Goal: Information Seeking & Learning: Learn about a topic

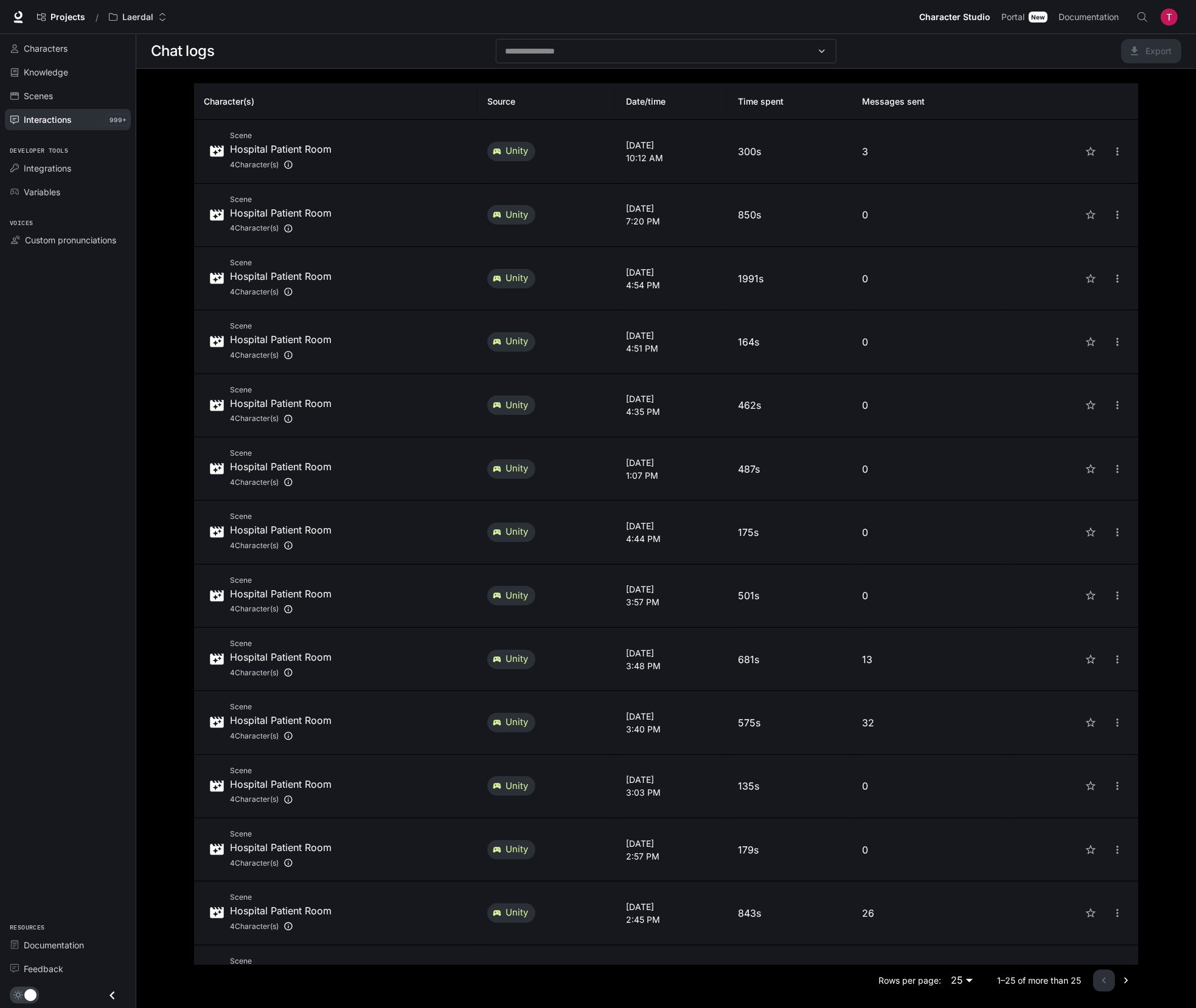
click at [377, 169] on div "Scene Hospital Patient Room 4 Character(s)" at bounding box center [336, 151] width 264 height 43
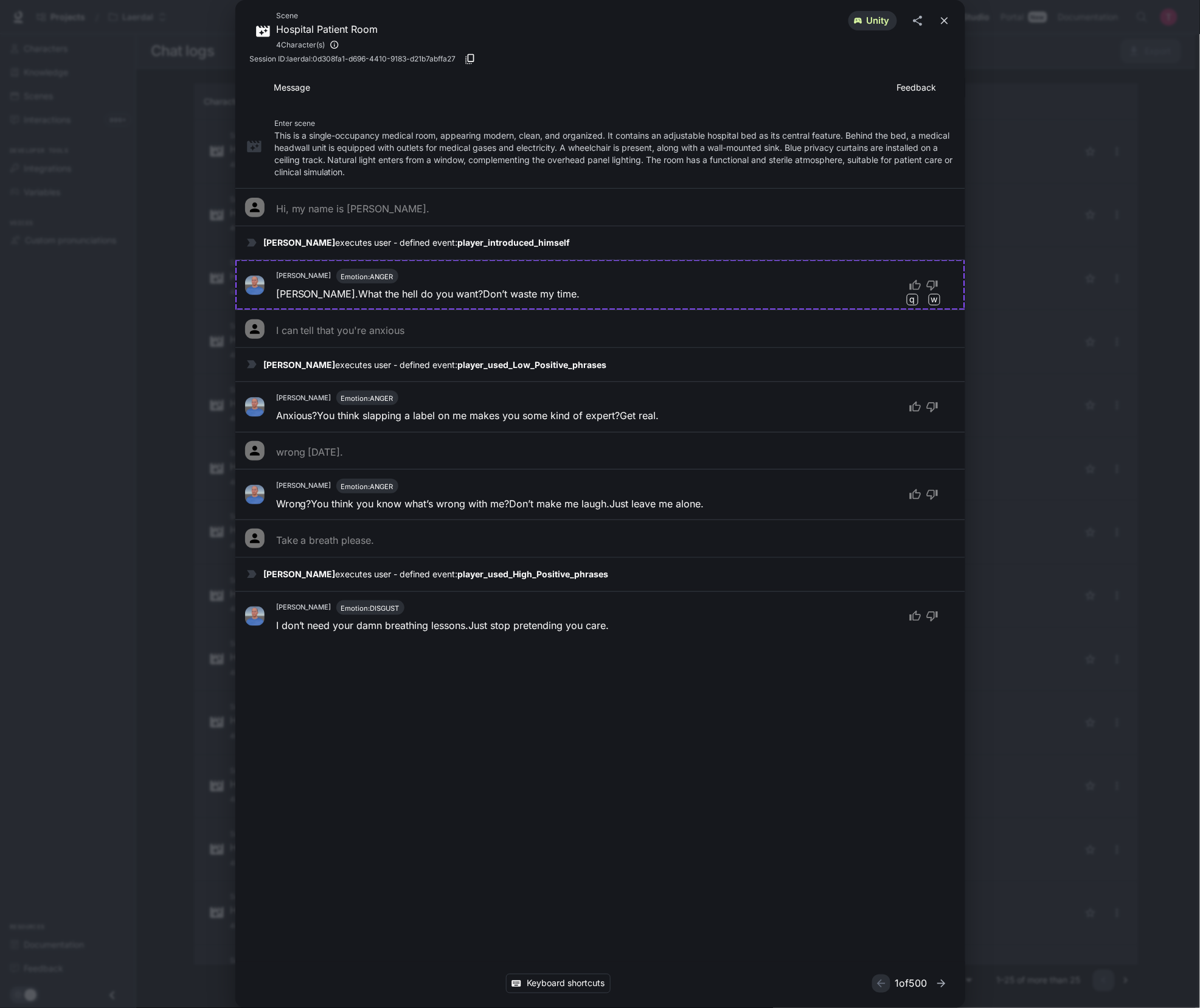
click at [953, 23] on button "close" at bounding box center [944, 20] width 22 height 22
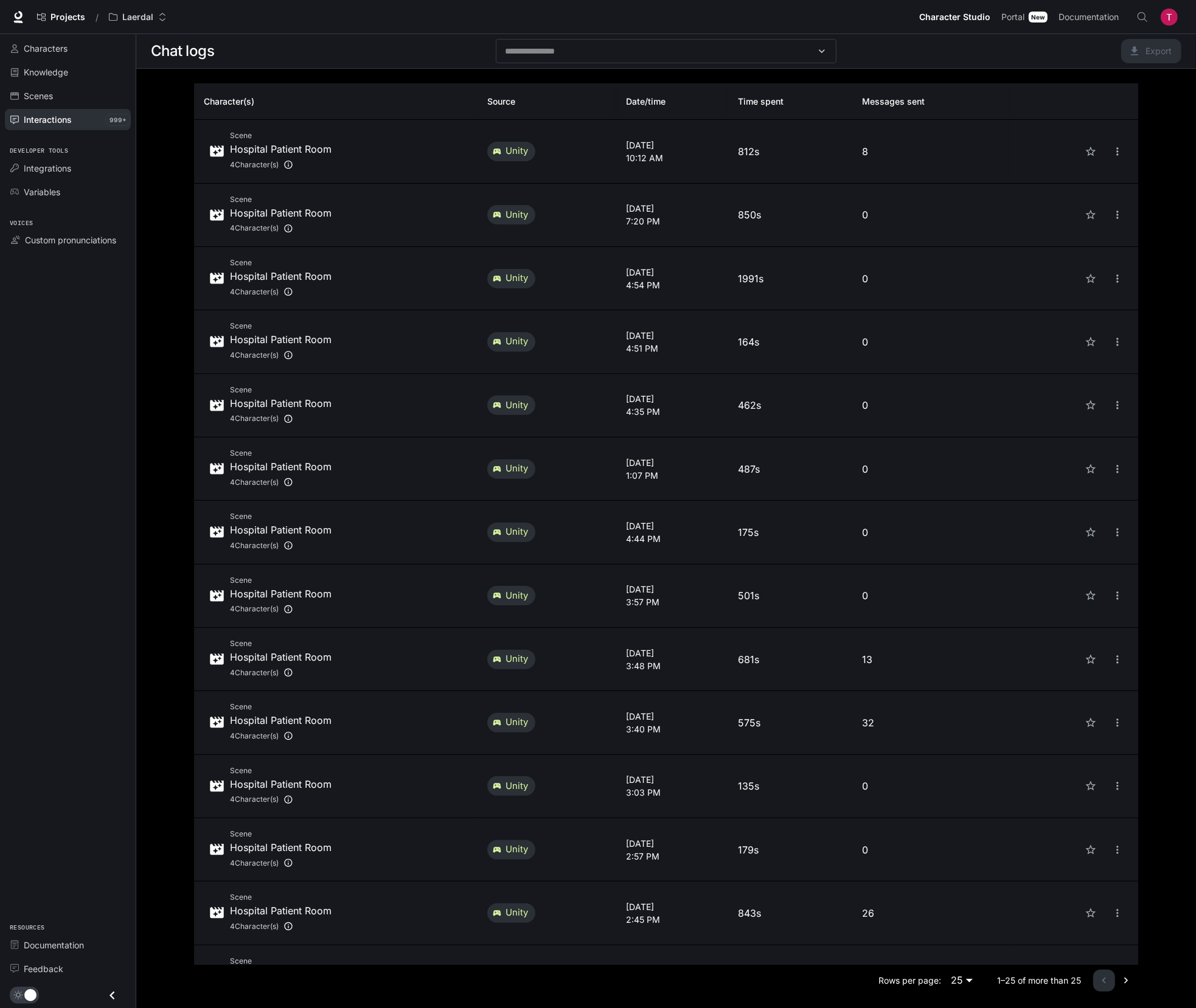
click at [387, 153] on div "Scene Hospital Patient Room 4 Character(s)" at bounding box center [336, 151] width 264 height 43
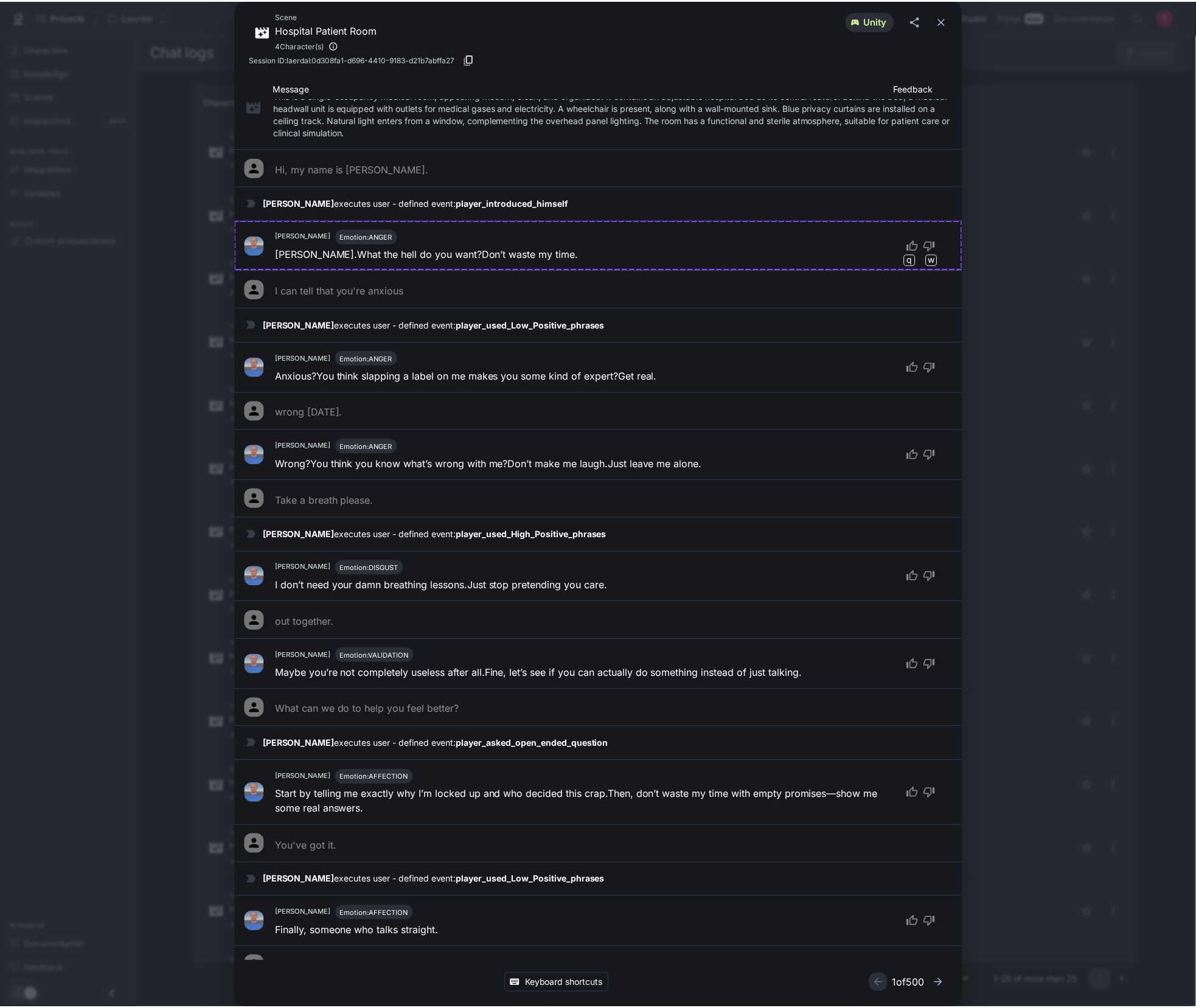
scroll to position [116, 0]
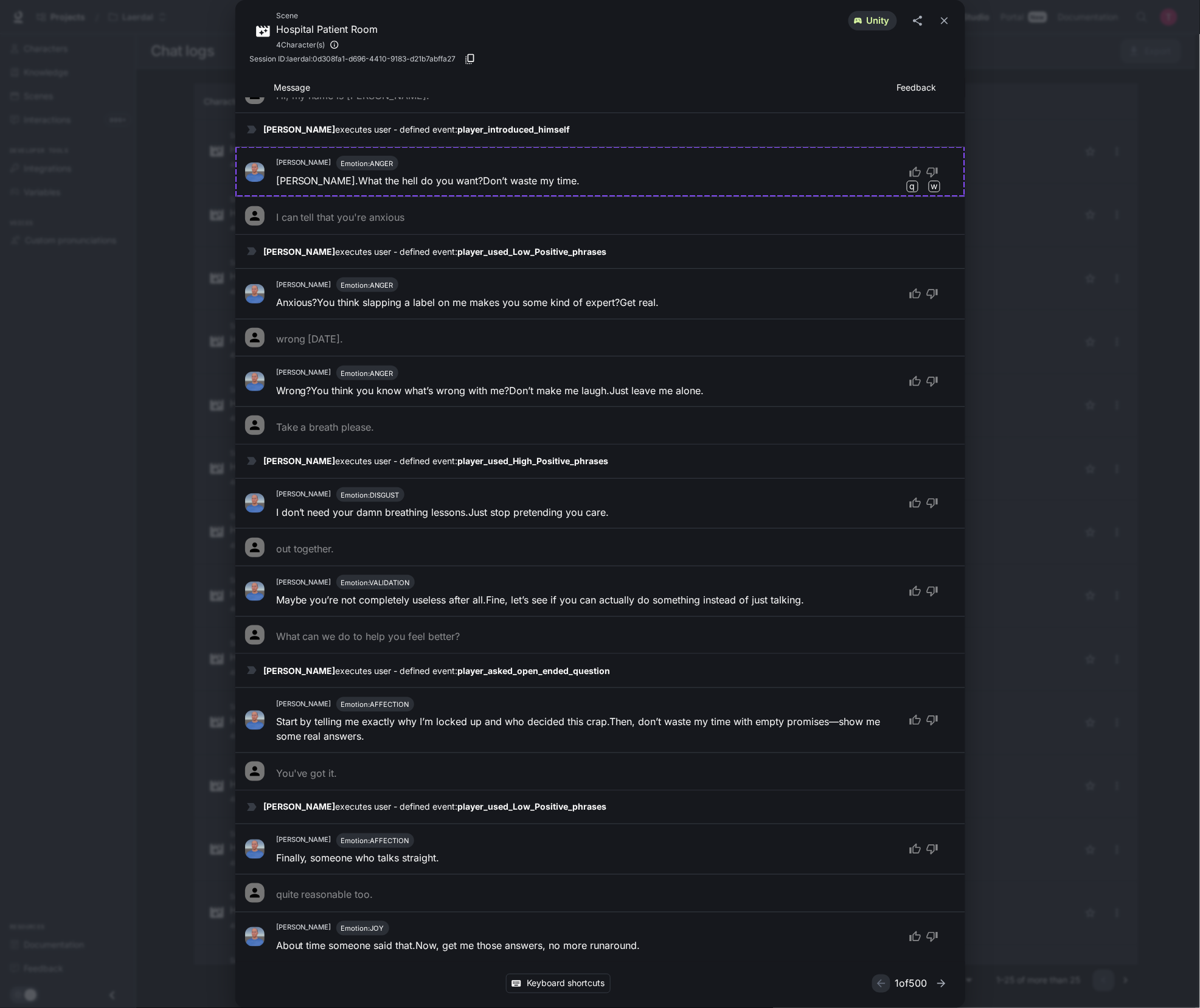
click at [797, 980] on div "Keyboard shortcuts" at bounding box center [558, 984] width 617 height 20
click at [1079, 141] on div "Scene Hospital Patient Room 4 Character(s) unity Session ID: laerdal:0d308fa1-d…" at bounding box center [600, 504] width 1200 height 1008
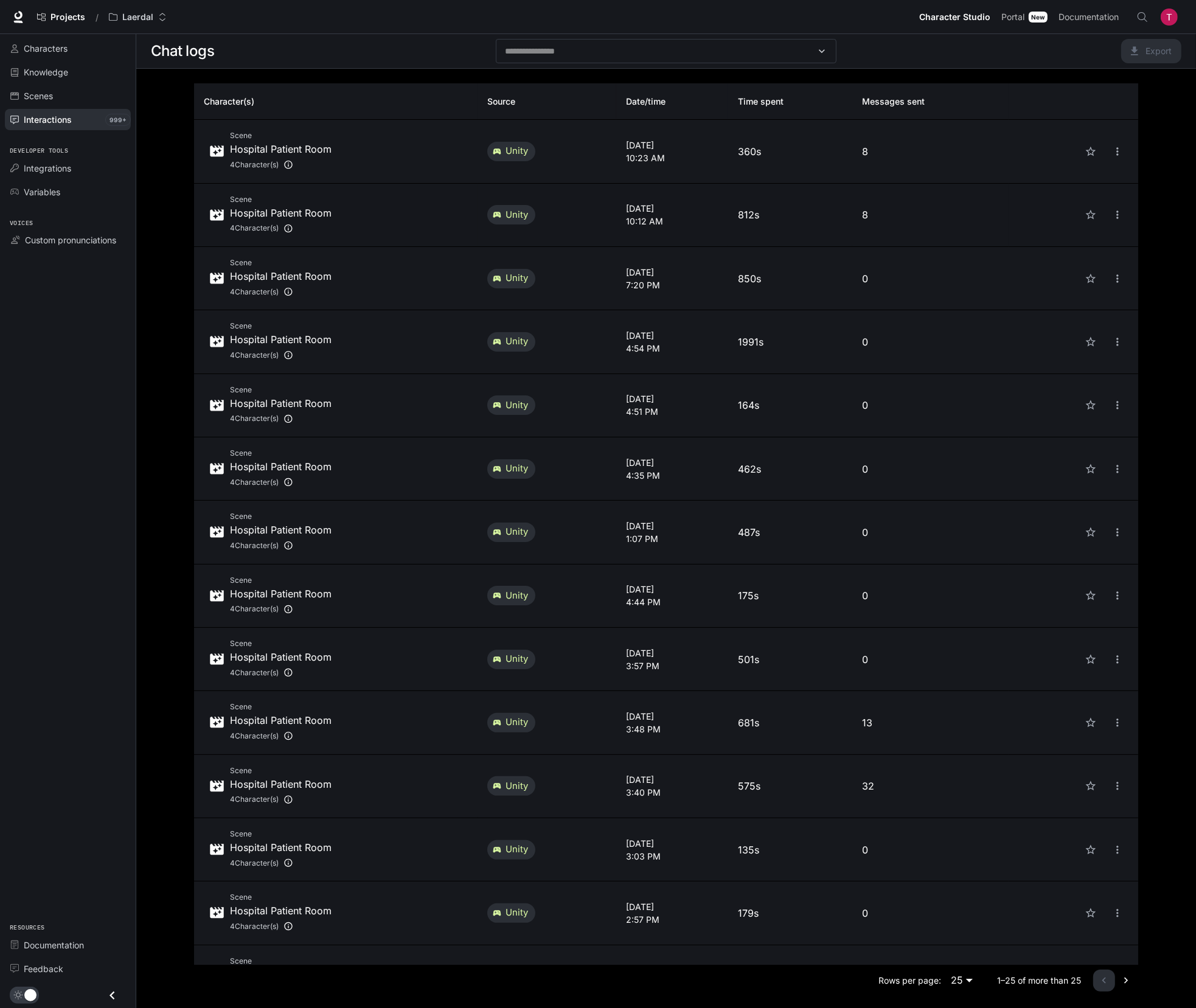
click at [835, 211] on p "812s" at bounding box center [790, 214] width 105 height 14
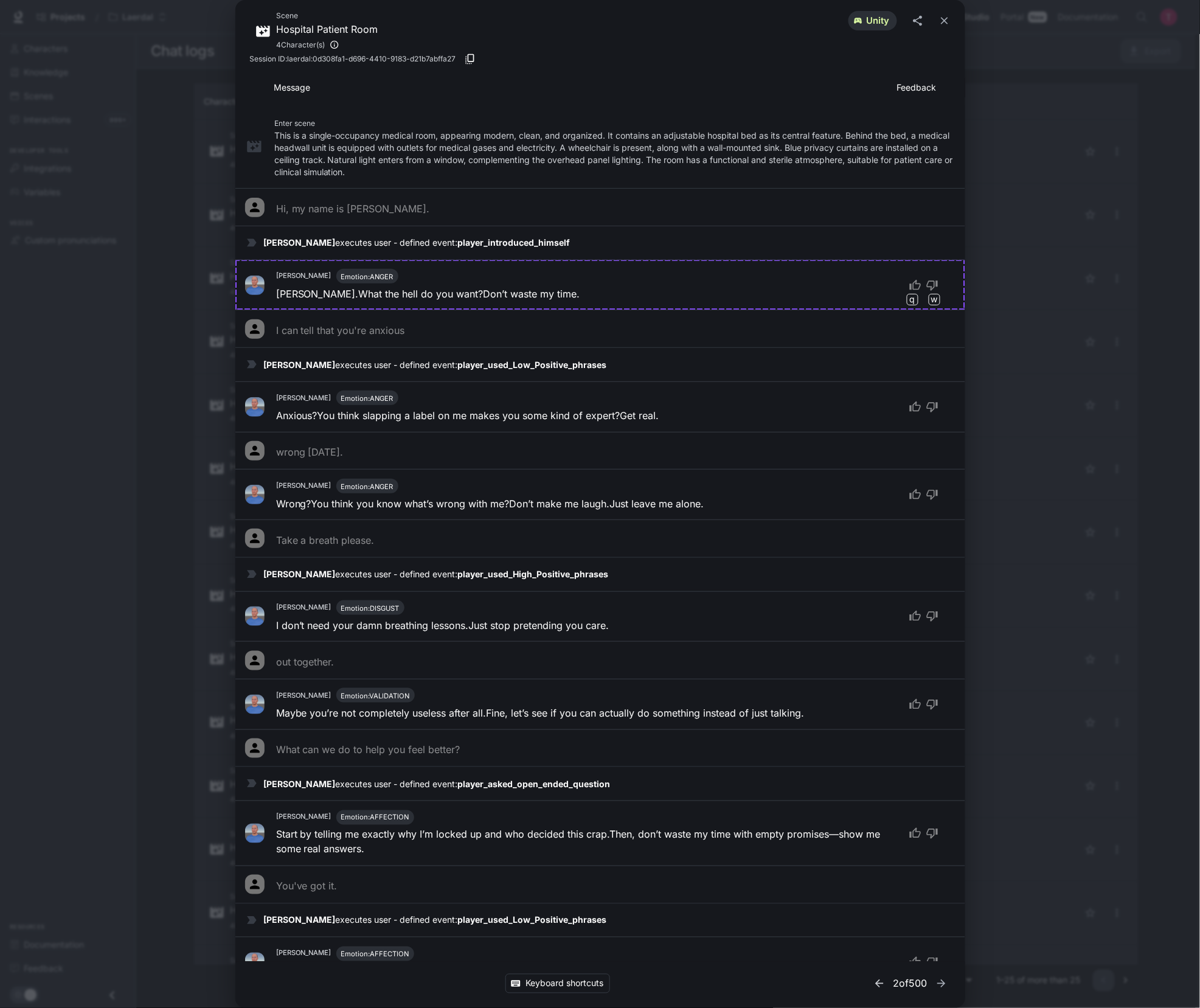
click at [874, 978] on icon "button" at bounding box center [880, 984] width 12 height 12
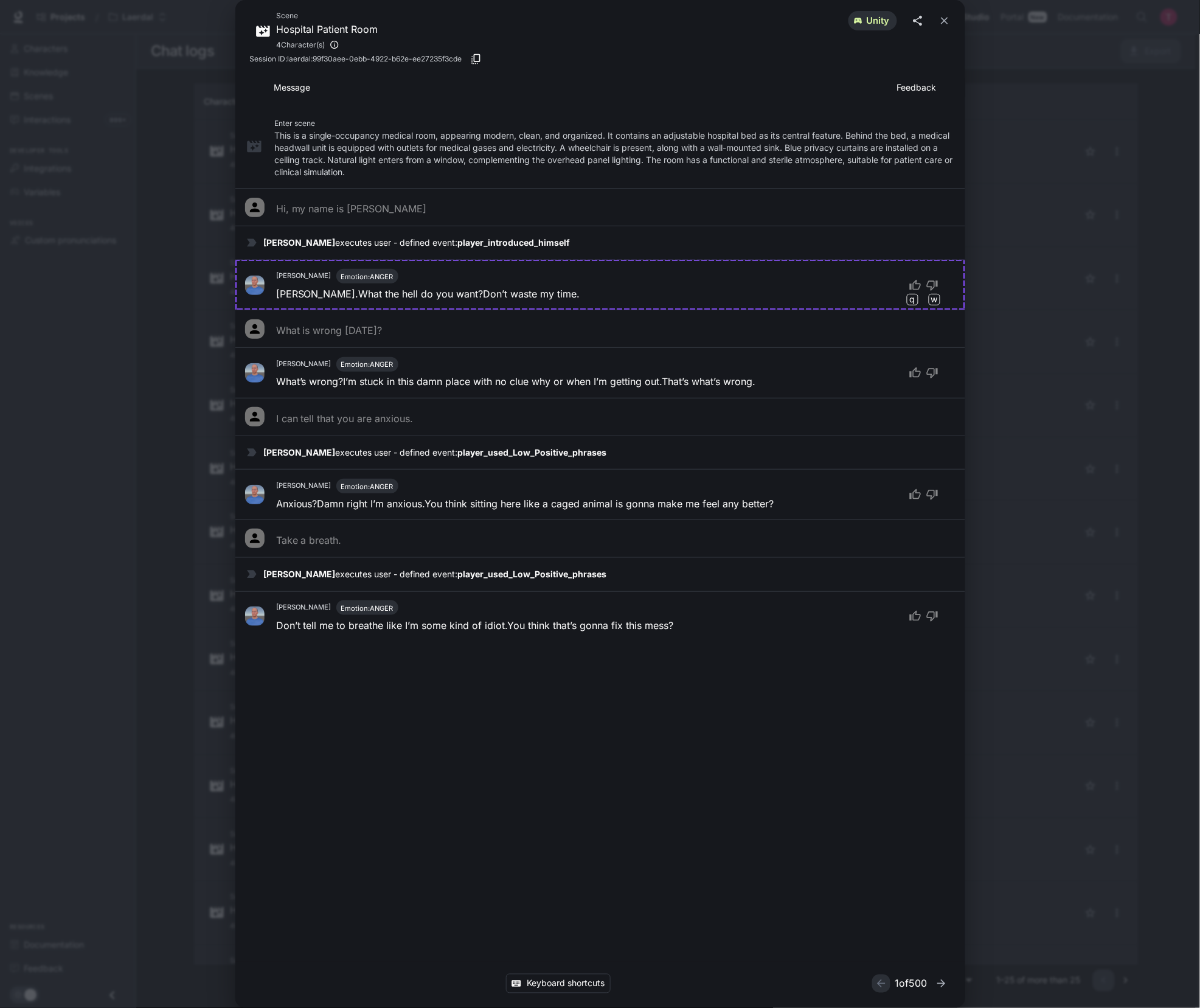
click at [917, 20] on icon "share" at bounding box center [918, 20] width 12 height 12
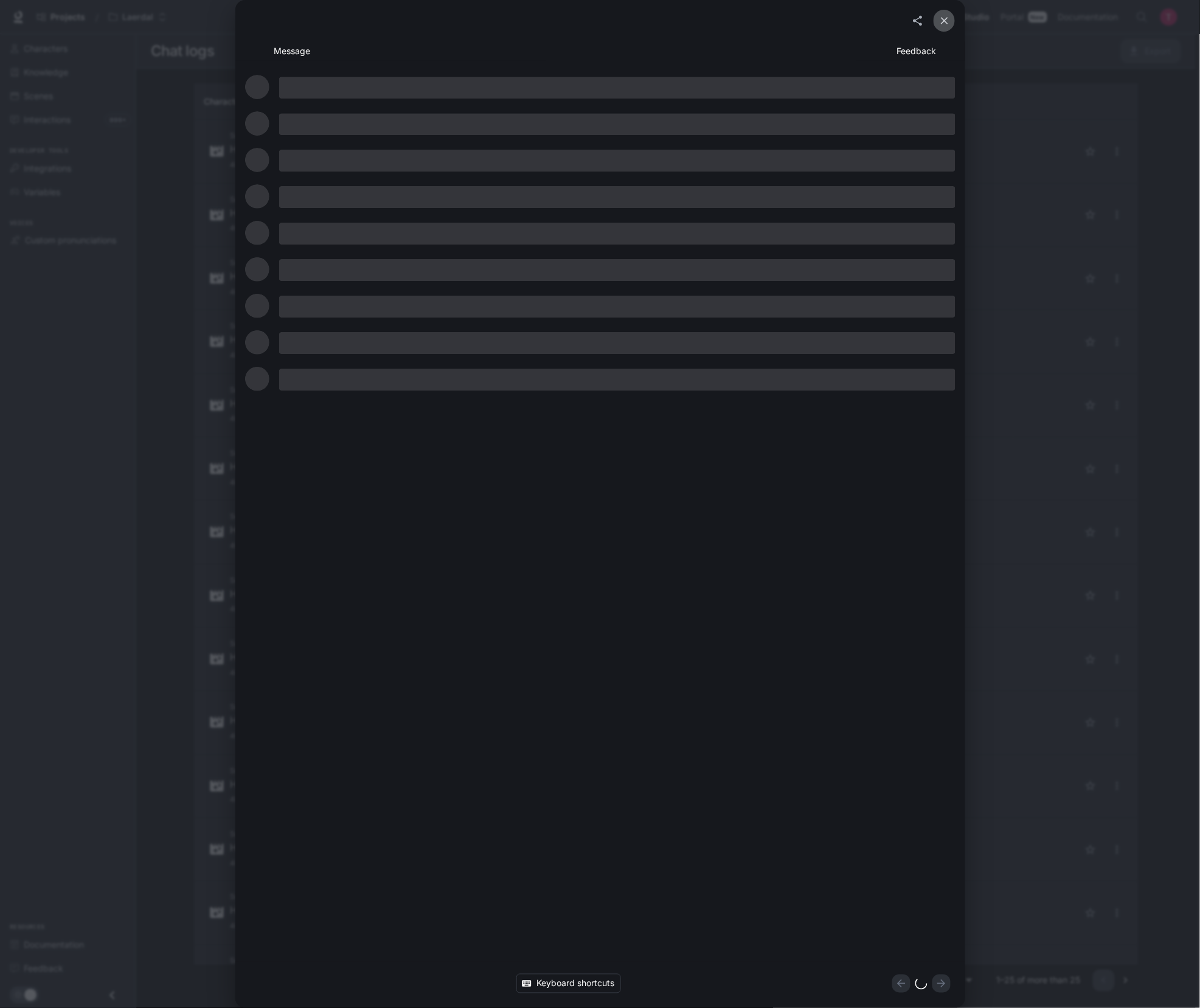
click at [940, 22] on icon "close" at bounding box center [944, 20] width 12 height 12
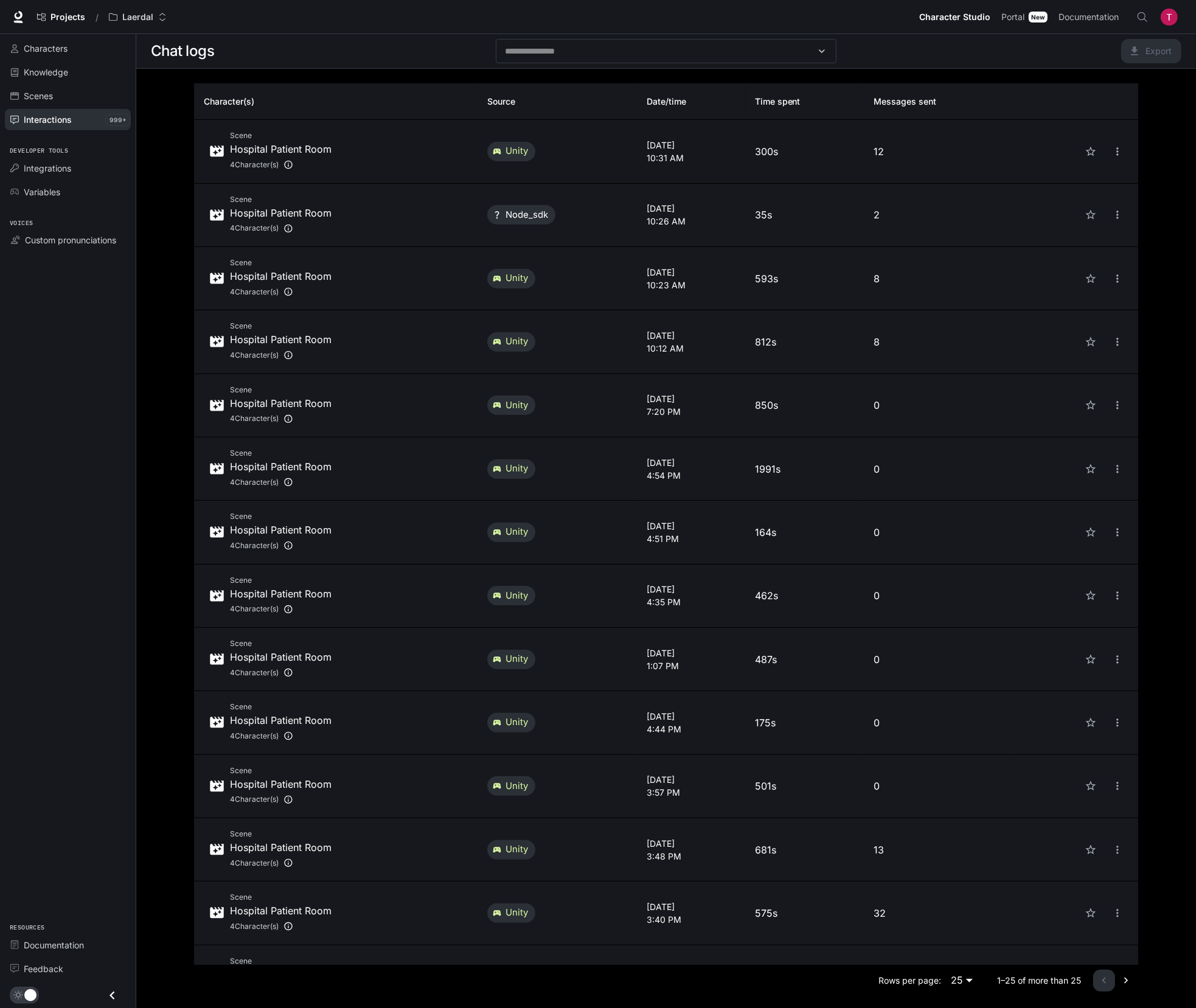
click at [430, 175] on td "Scene Hospital Patient Room 4 Character(s)" at bounding box center [336, 151] width 283 height 63
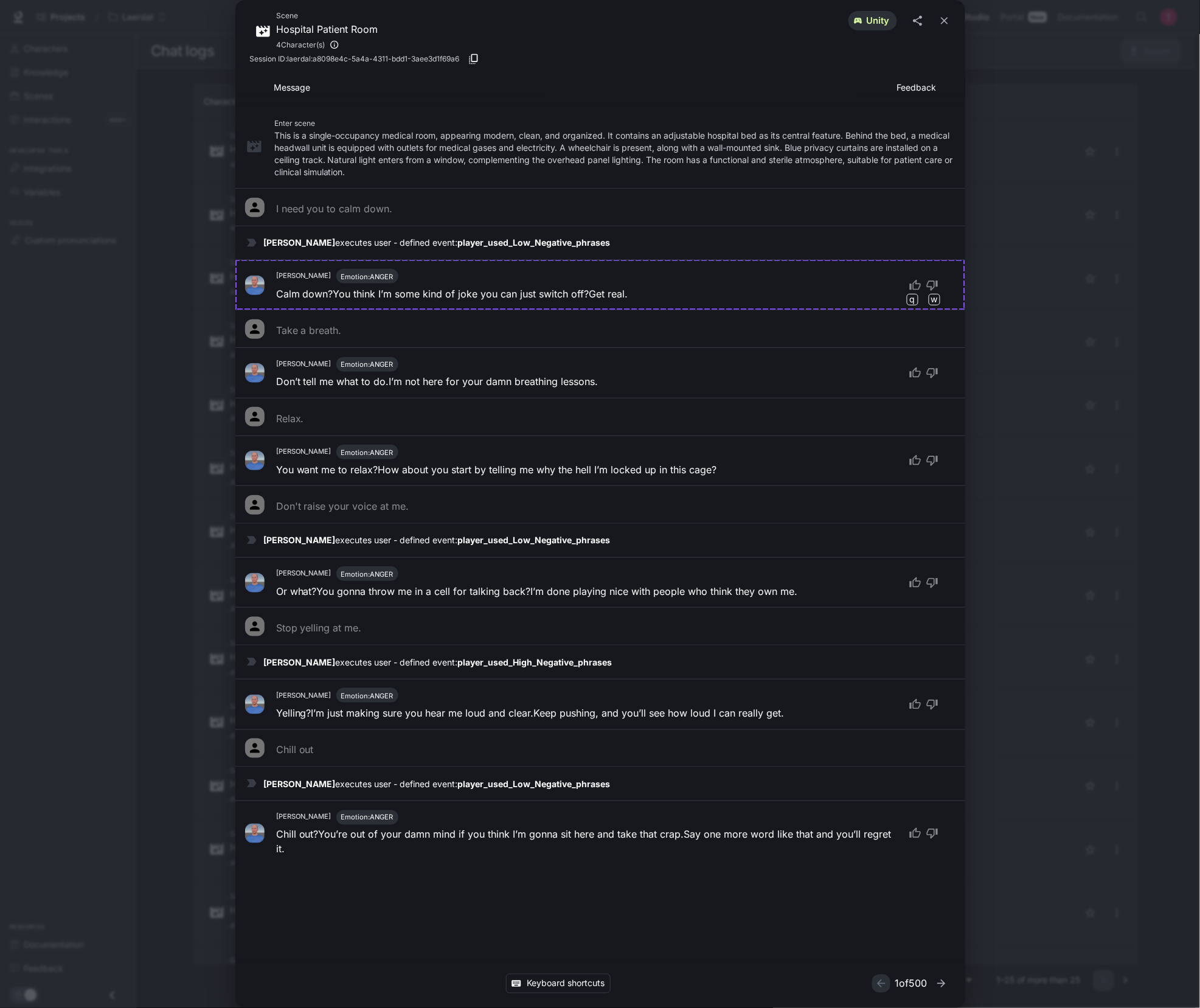
click at [1013, 52] on div "Scene Hospital Patient Room 4 Character(s) unity Session ID: laerdal:a8098e4c-5…" at bounding box center [600, 504] width 1200 height 1008
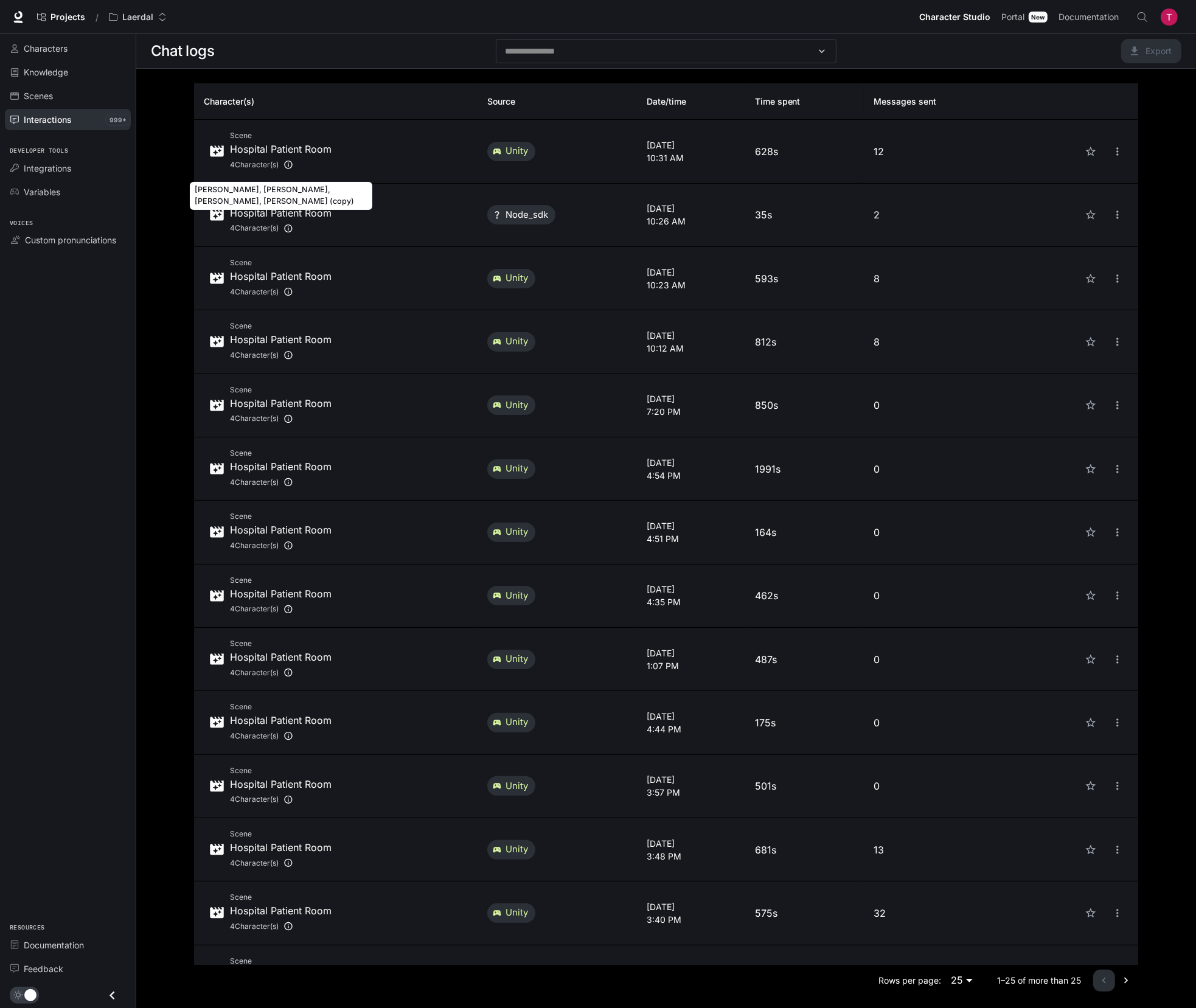
click at [321, 164] on div "4 Character(s)" at bounding box center [281, 165] width 102 height 17
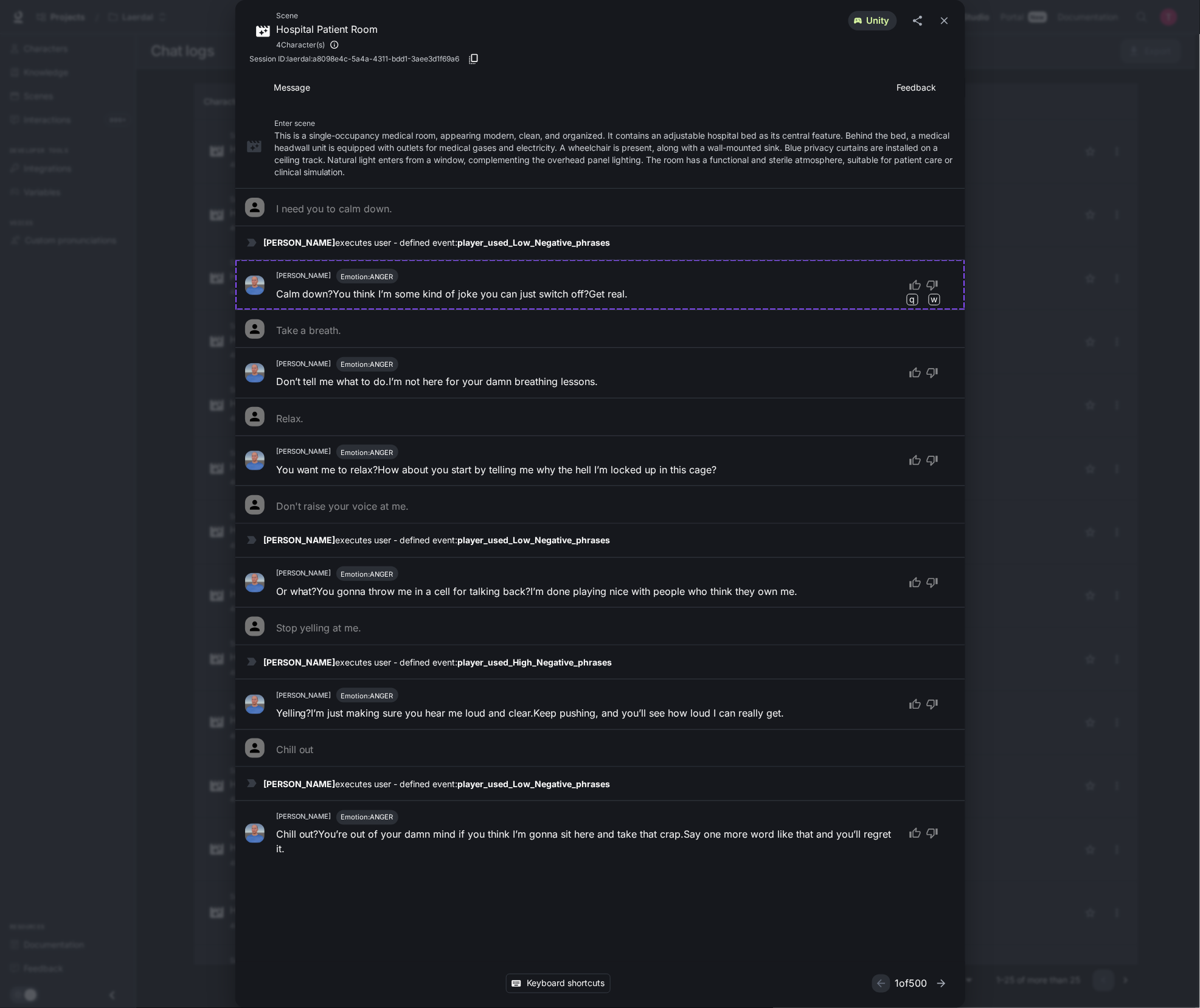
click at [1019, 41] on div "Scene Hospital Patient Room 4 Character(s) unity Session ID: laerdal:a8098e4c-5…" at bounding box center [600, 504] width 1200 height 1008
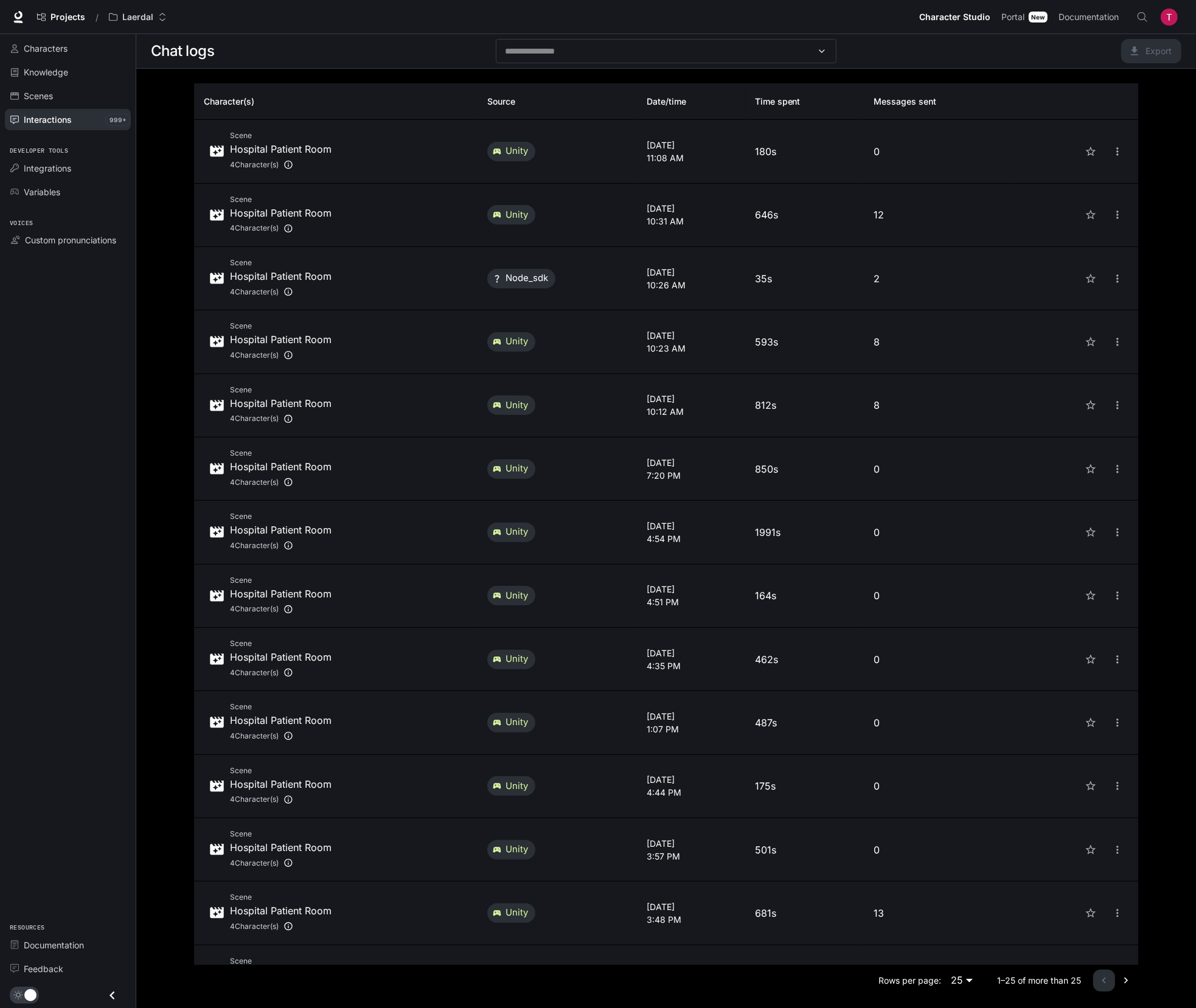
click at [701, 203] on p "[DATE]" at bounding box center [692, 208] width 88 height 13
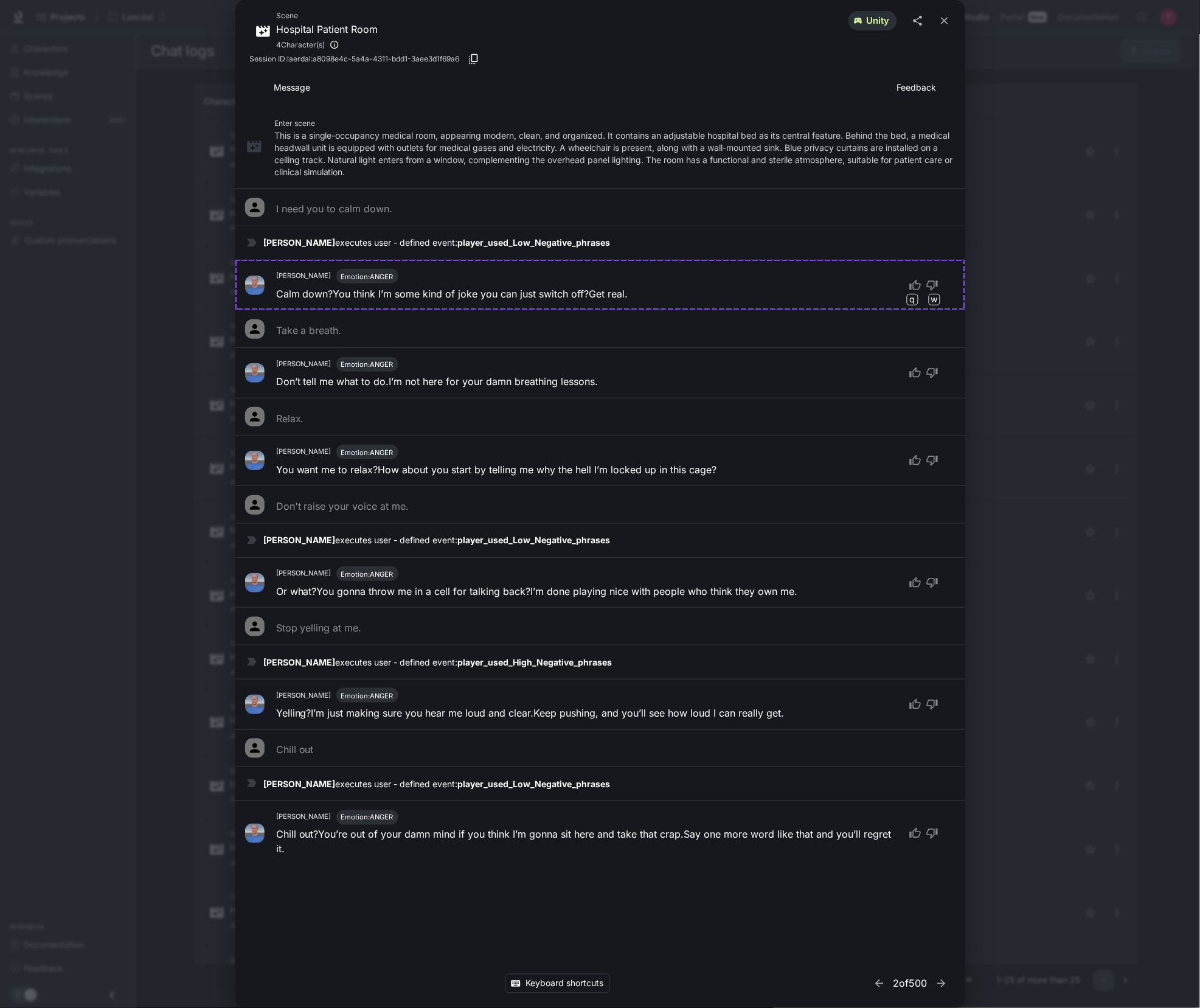
click at [1117, 429] on div "Scene Hospital Patient Room 4 Character(s) unity Session ID: laerdal:a8098e4c-5…" at bounding box center [600, 504] width 1200 height 1008
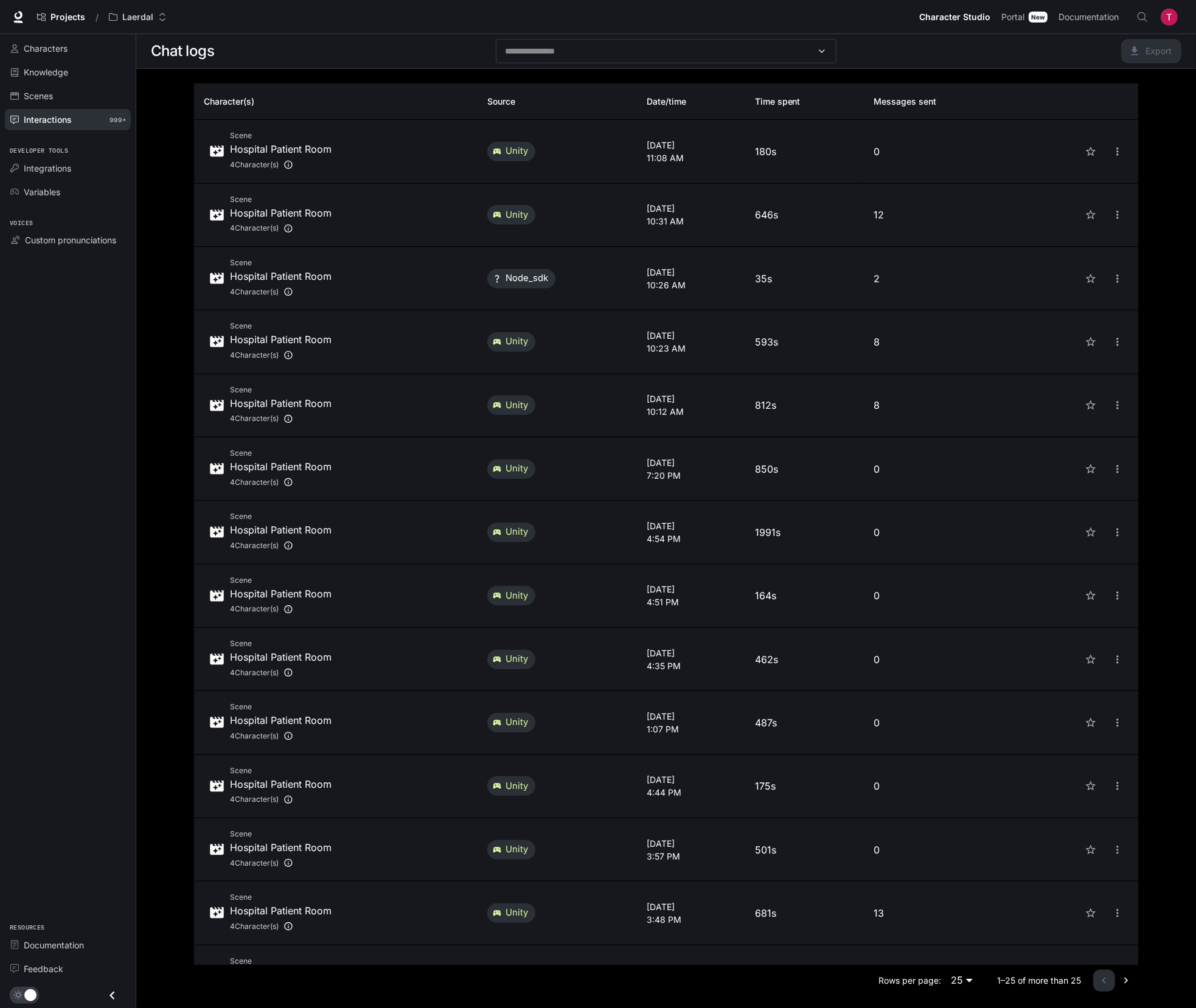
click at [916, 162] on td "0" at bounding box center [939, 151] width 150 height 63
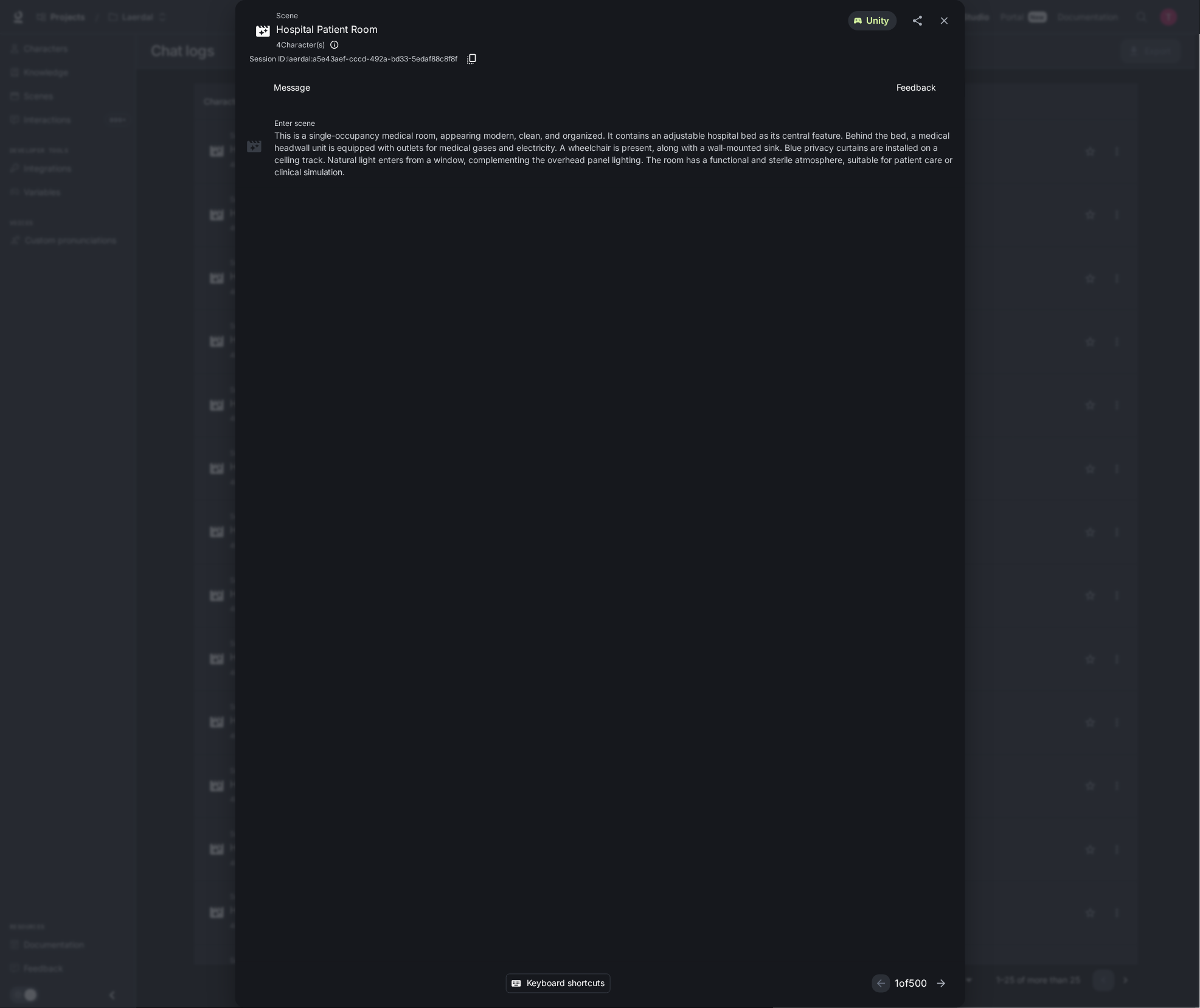
click at [1099, 272] on div "Scene Hospital Patient Room 4 Character(s) unity Session ID: laerdal:a5e43aef-c…" at bounding box center [600, 504] width 1200 height 1008
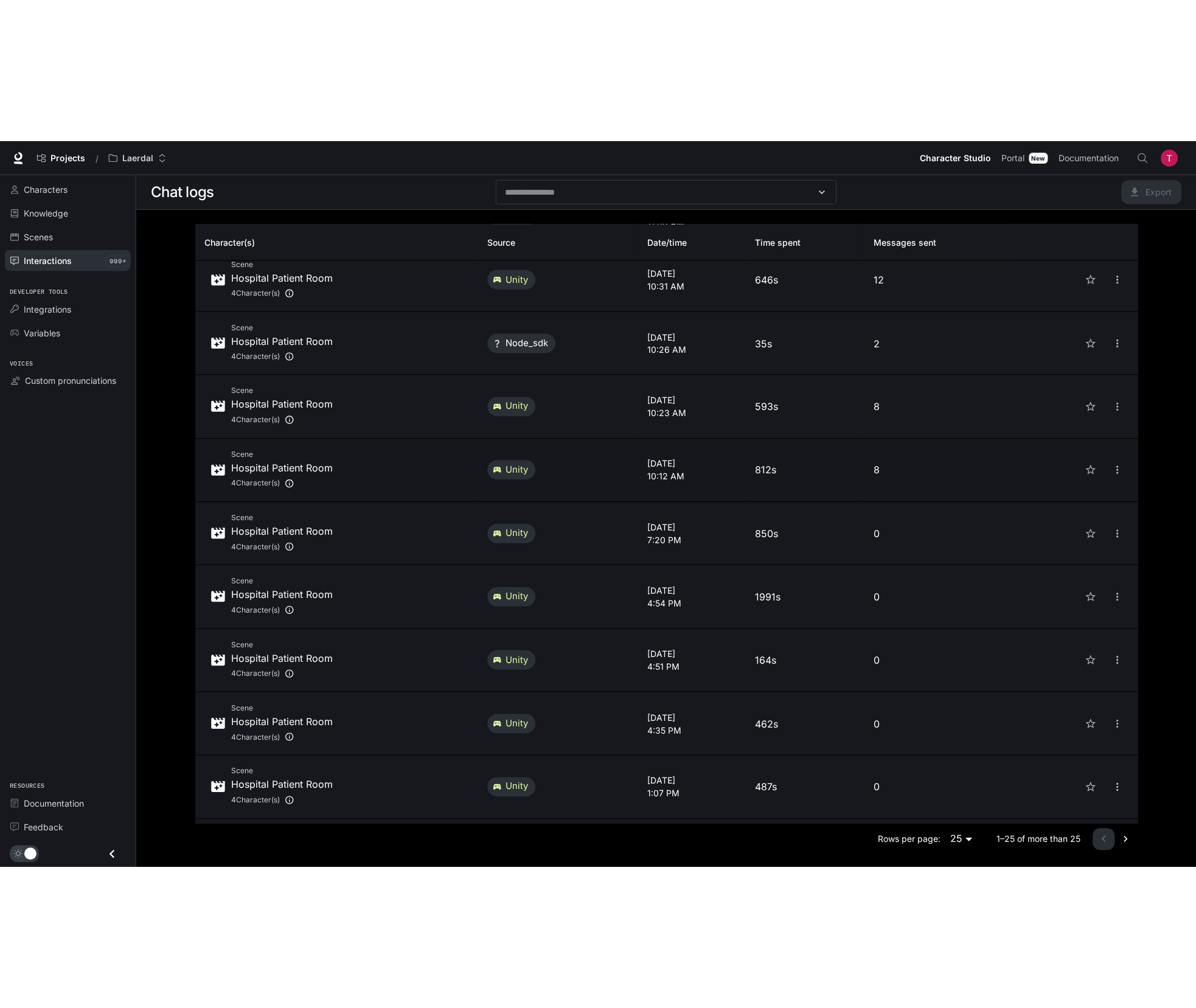
scroll to position [76, 0]
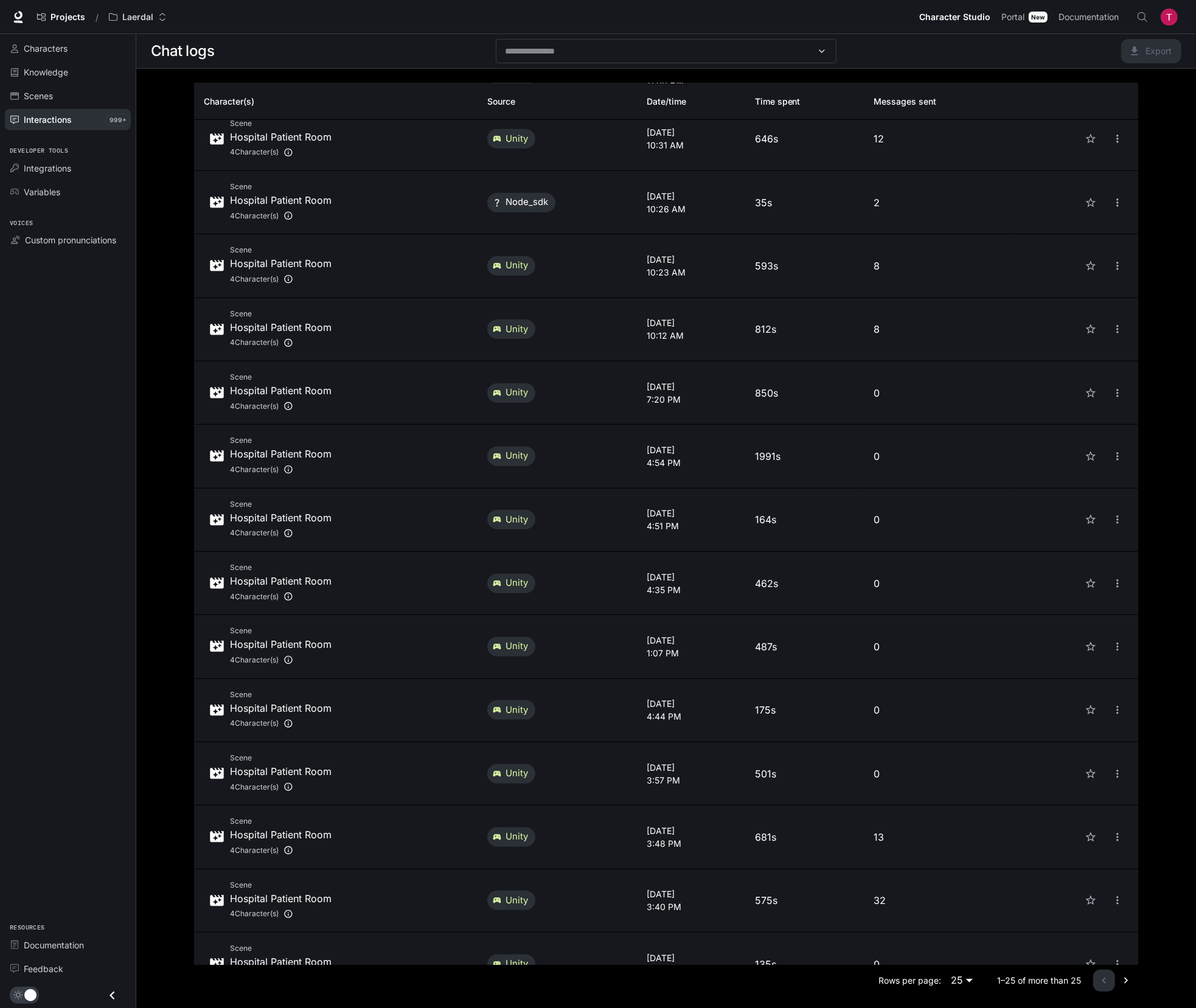
click at [390, 48] on div "Chat logs" at bounding box center [321, 51] width 340 height 24
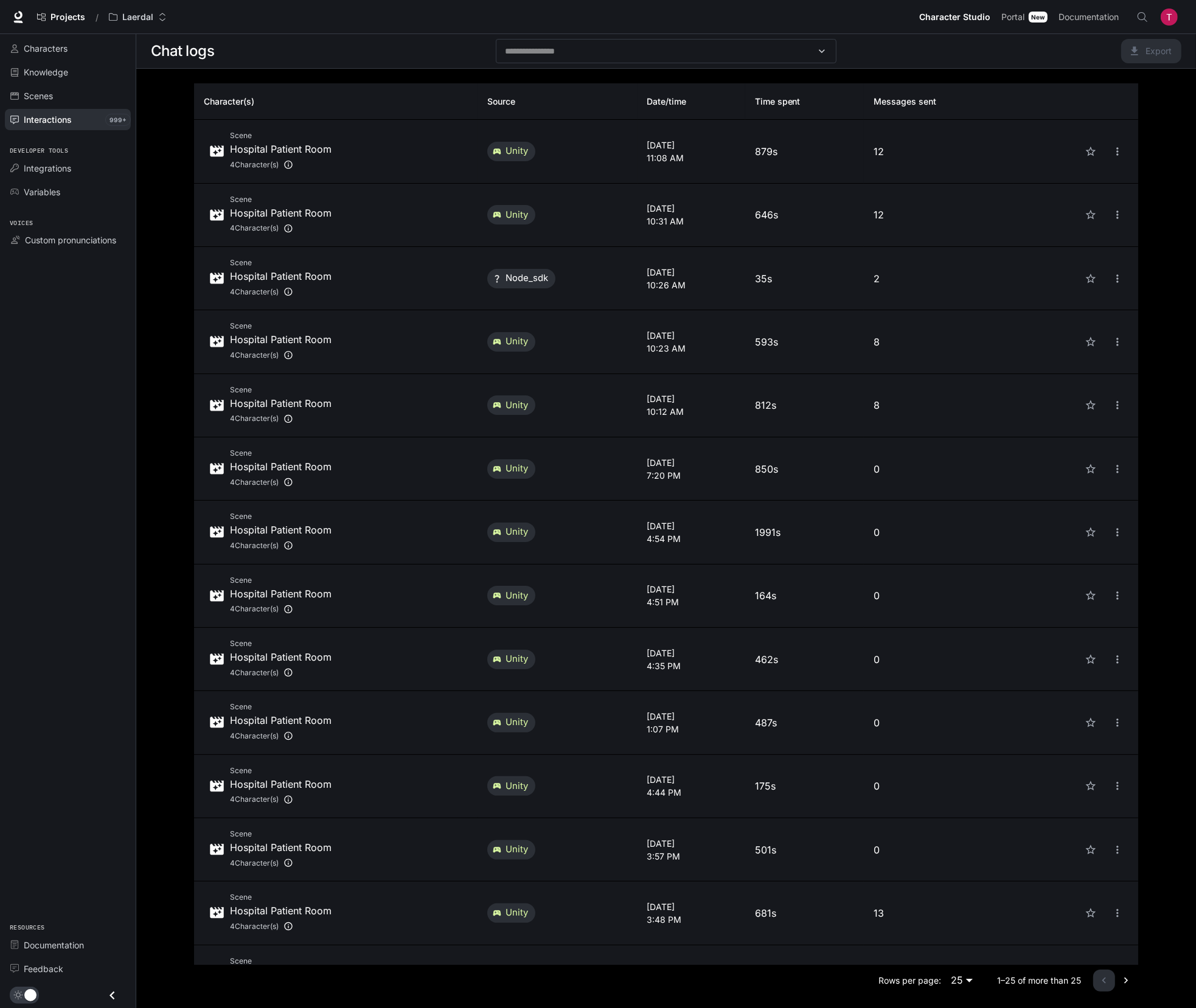
click at [365, 140] on div "Scene Hospital Patient Room 4 Character(s)" at bounding box center [336, 151] width 264 height 43
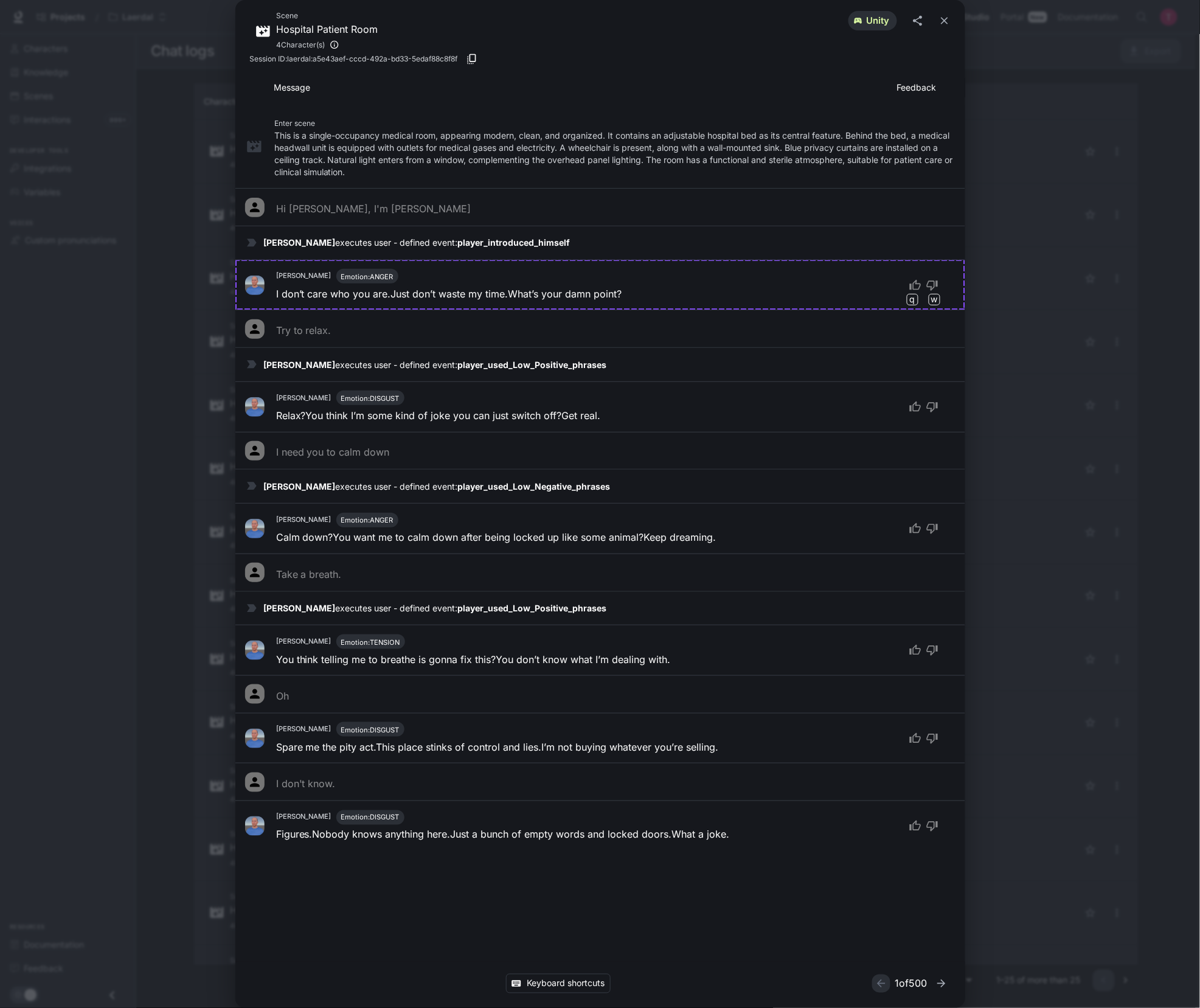
click at [1017, 50] on div "Scene Hospital Patient Room 4 Character(s) unity Session ID: laerdal:a5e43aef-c…" at bounding box center [600, 504] width 1200 height 1008
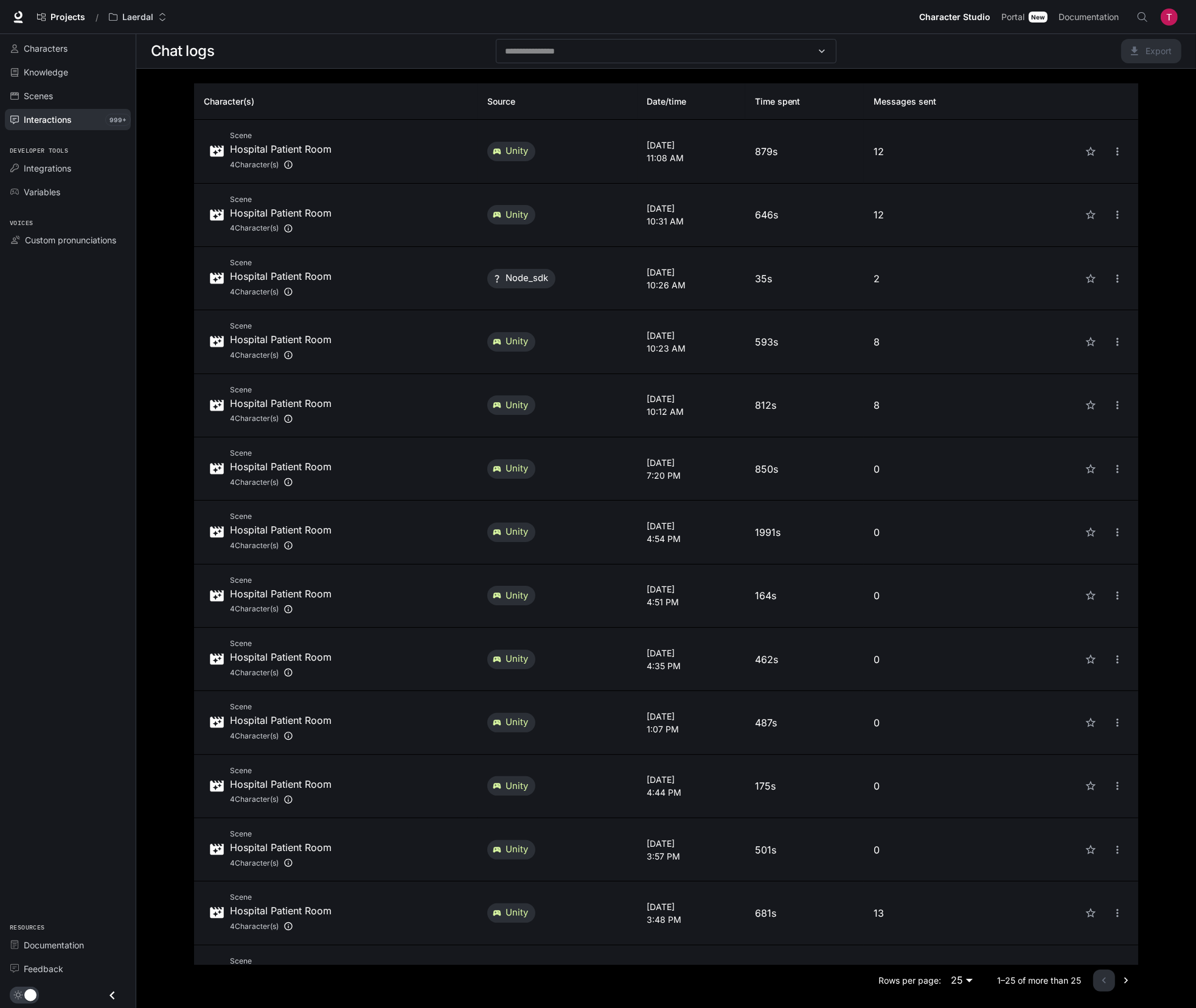
click at [926, 157] on p "12" at bounding box center [939, 151] width 130 height 14
